Goal: Find specific page/section: Find specific page/section

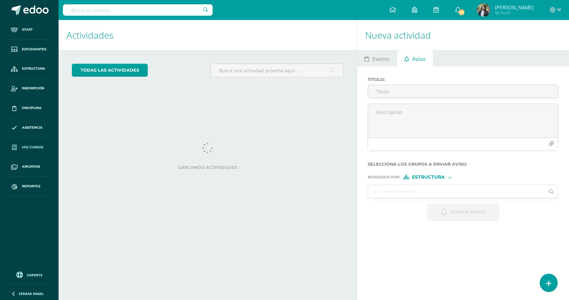
click at [29, 149] on span "Mis cursos" at bounding box center [32, 146] width 21 height 5
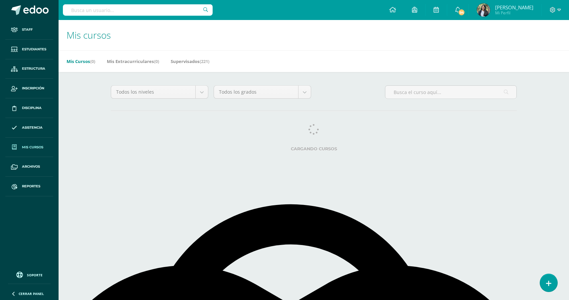
select select "English"
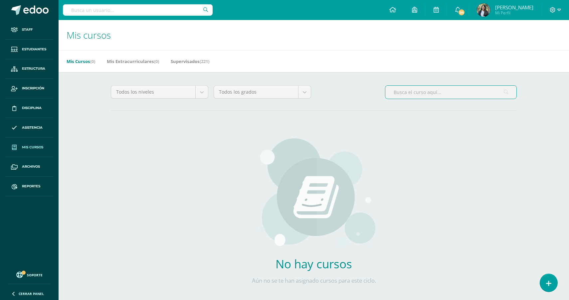
click at [415, 95] on input "text" at bounding box center [450, 92] width 131 height 13
click at [201, 65] on link "Supervisados (221)" at bounding box center [190, 61] width 39 height 11
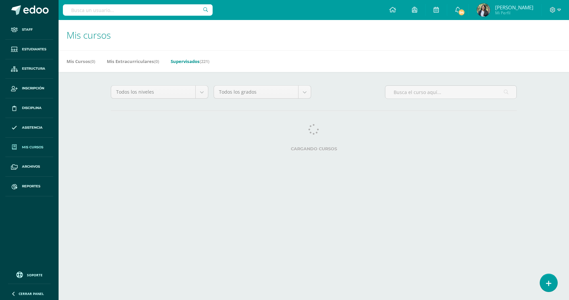
select select "English"
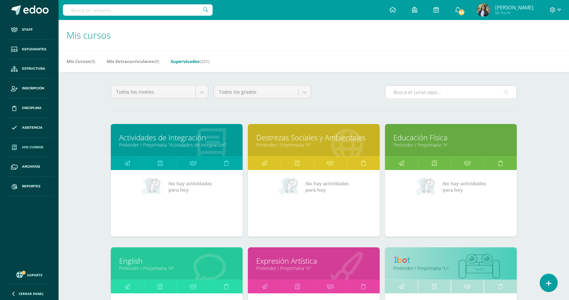
click at [424, 91] on input "text" at bounding box center [450, 92] width 131 height 13
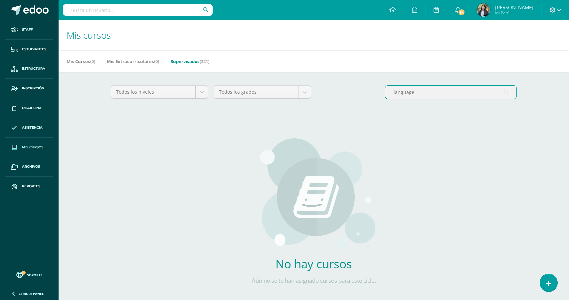
type input "language"
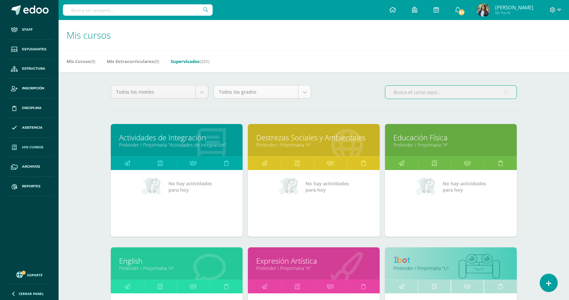
click at [245, 91] on body "Staff Estudiantes Estructura Inscripción Disciplina Asistencia Mis cursos Archi…" at bounding box center [284, 267] width 569 height 535
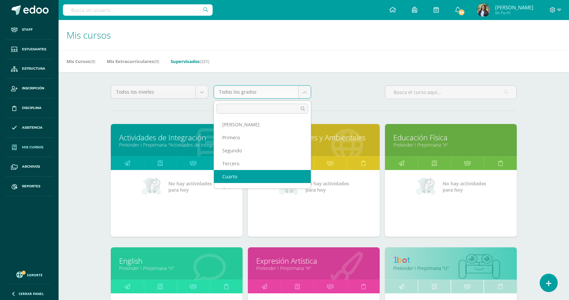
scroll to position [141, 0]
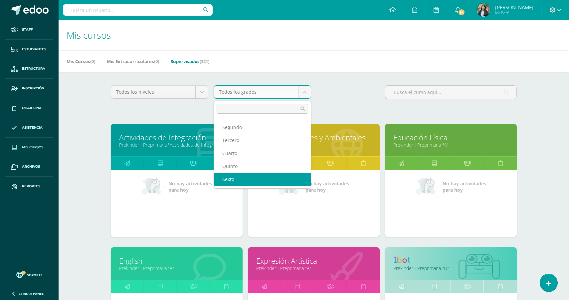
select select "12"
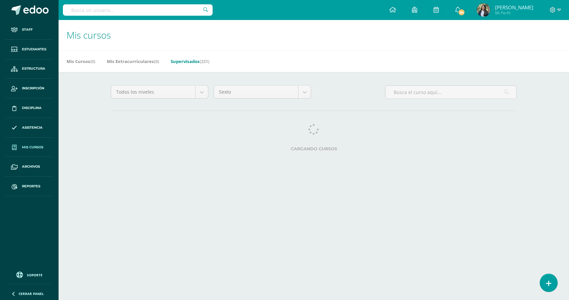
select select "English"
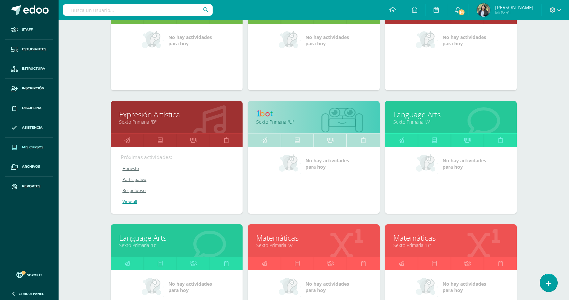
scroll to position [412, 0]
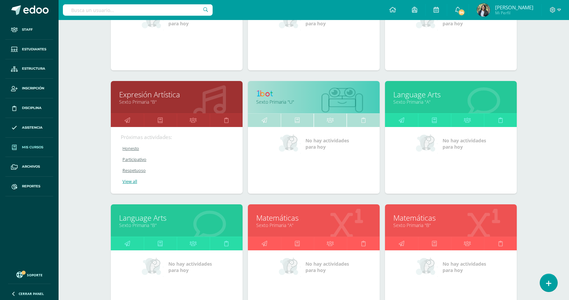
click at [415, 95] on div "Language Arts Sexto Primaria "A"" at bounding box center [451, 97] width 132 height 32
click at [415, 100] on link "Language Arts" at bounding box center [450, 94] width 115 height 10
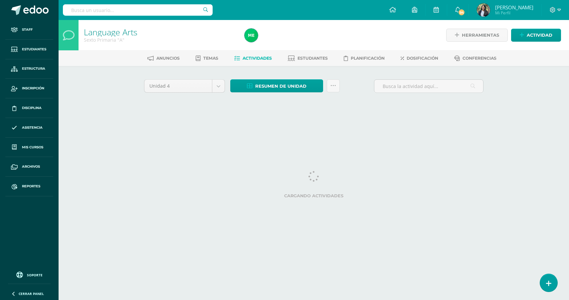
select select "English"
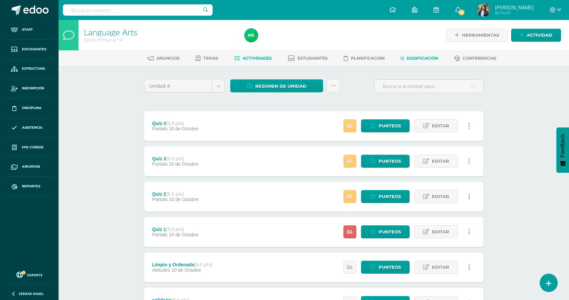
click at [424, 59] on span "Dosificación" at bounding box center [423, 58] width 32 height 5
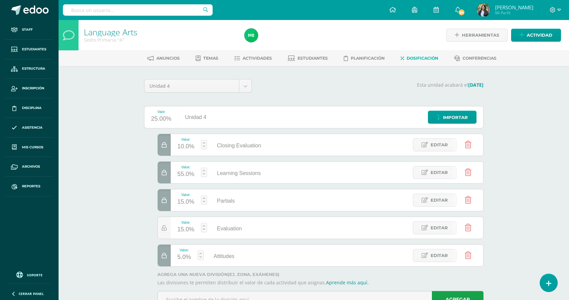
select select "English"
